Goal: Information Seeking & Learning: Understand process/instructions

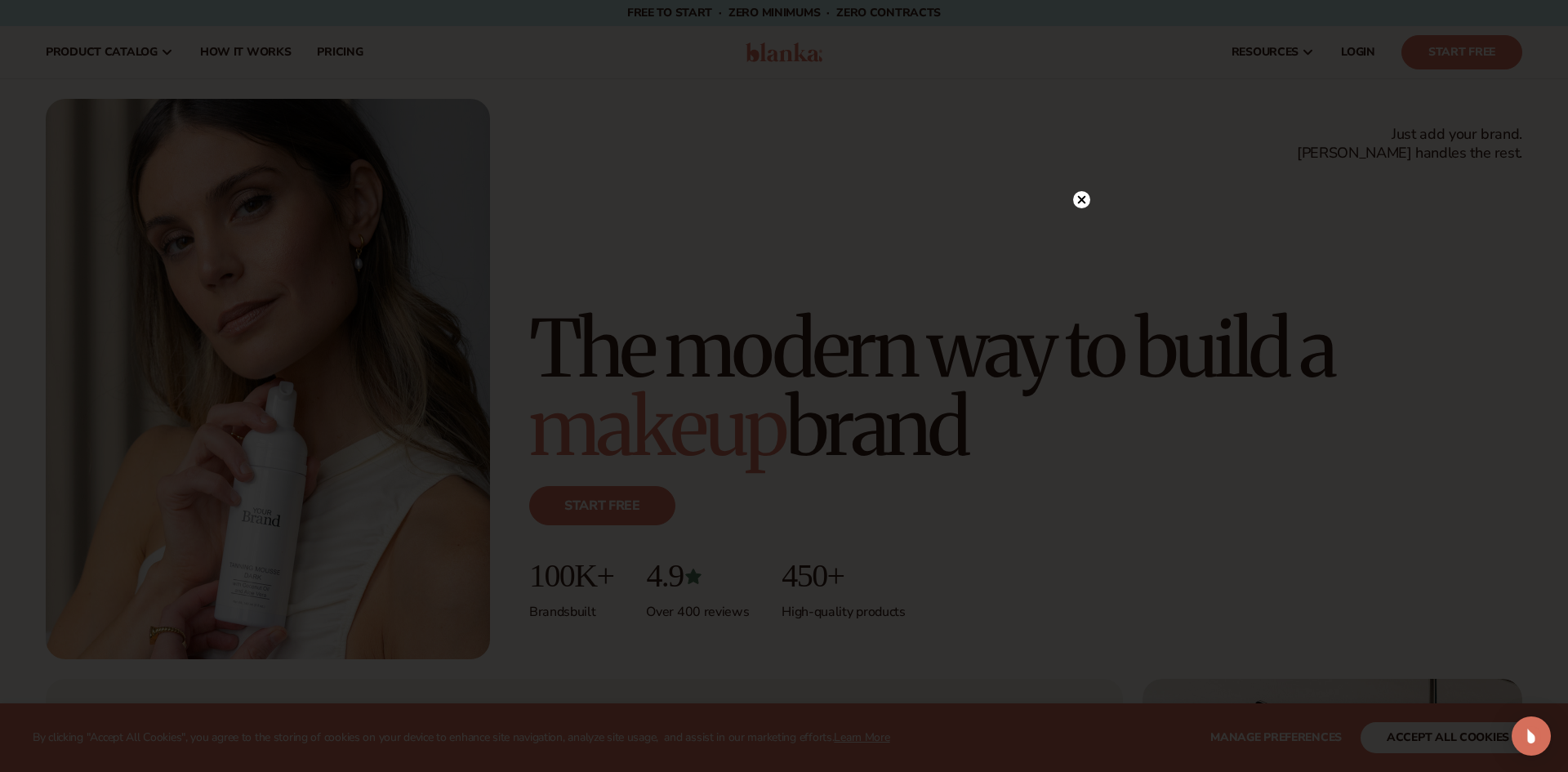
click at [1082, 199] on icon at bounding box center [1082, 200] width 8 height 8
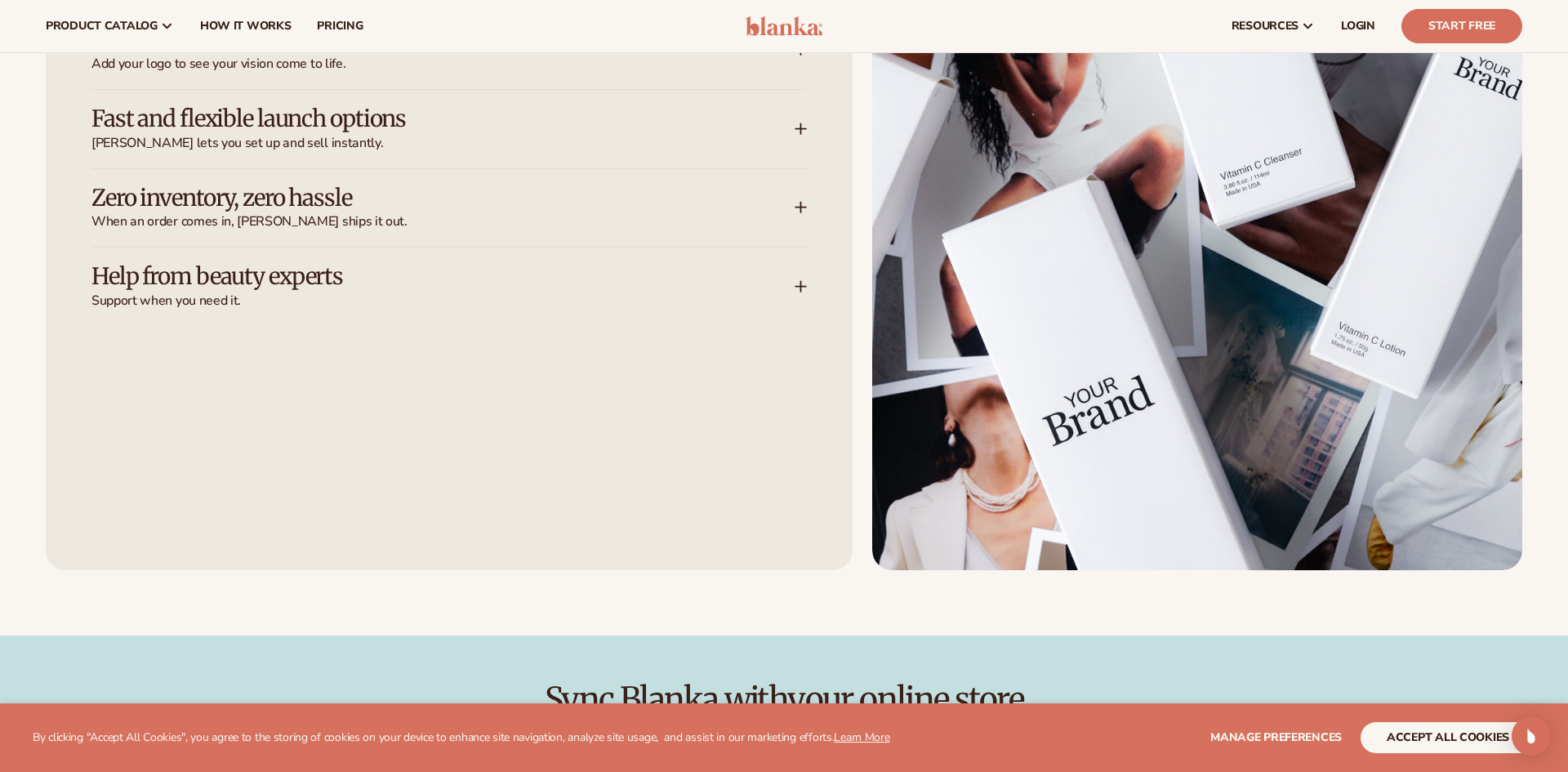
scroll to position [1209, 0]
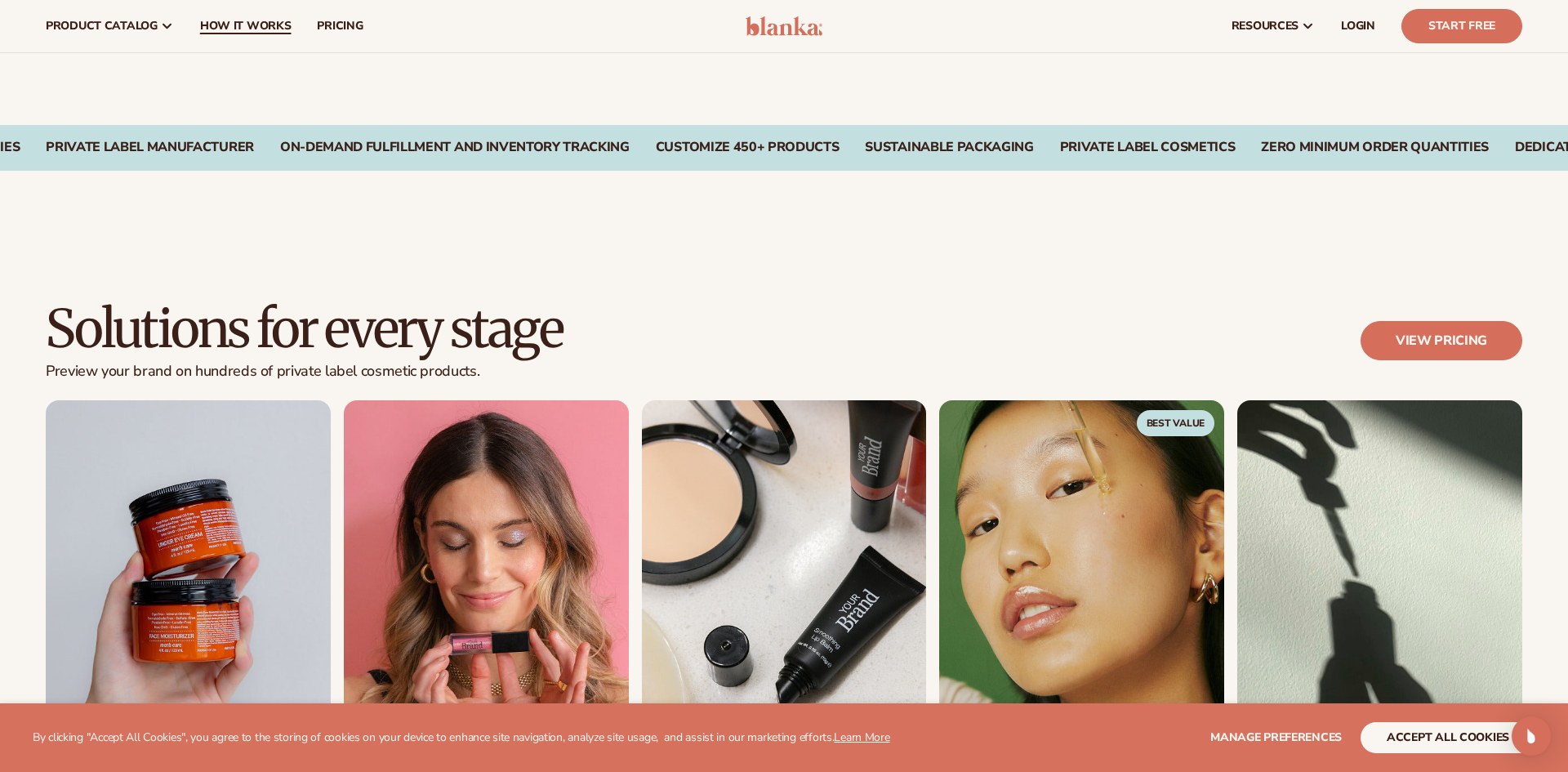
click at [265, 25] on span "How It Works" at bounding box center [245, 26] width 91 height 13
